Goal: Task Accomplishment & Management: Manage account settings

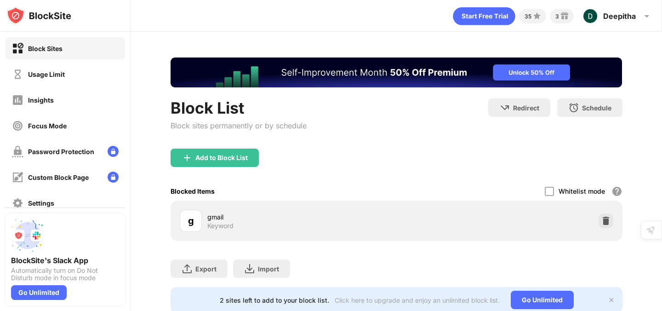
click at [100, 61] on div "Block Sites Usage Limit Insights Focus Mode Password Protection Custom Block Pa…" at bounding box center [65, 138] width 130 height 213
click at [84, 68] on div "Usage Limit" at bounding box center [65, 74] width 119 height 22
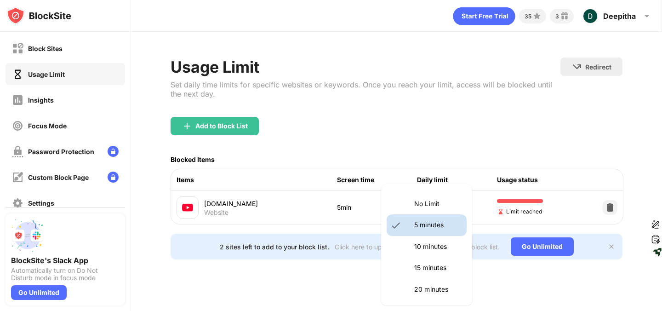
click at [420, 207] on body "Block Sites Usage Limit Insights Focus Mode Password Protection Custom Block Pa…" at bounding box center [331, 155] width 662 height 311
click at [420, 258] on li "15 minutes" at bounding box center [426, 267] width 80 height 21
type input "**"
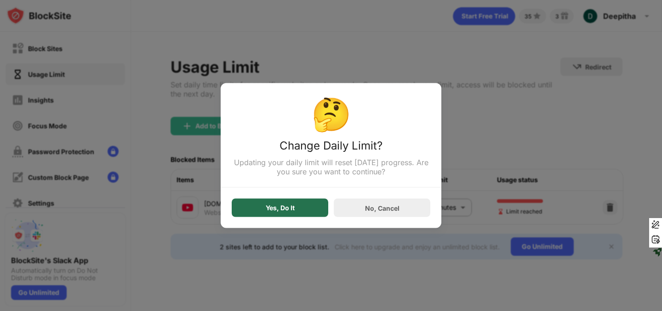
click at [297, 207] on div "Yes, Do It" at bounding box center [280, 208] width 96 height 18
